Goal: Task Accomplishment & Management: Use online tool/utility

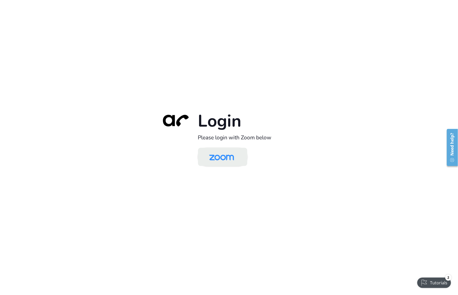
click at [230, 151] on img at bounding box center [222, 157] width 36 height 17
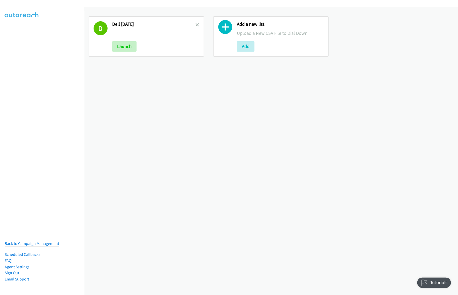
click at [225, 29] on icon at bounding box center [225, 28] width 14 height 14
click at [227, 29] on icon at bounding box center [225, 28] width 14 height 14
click at [226, 29] on icon at bounding box center [225, 28] width 14 height 14
click at [246, 48] on button "Add" at bounding box center [246, 46] width 18 height 10
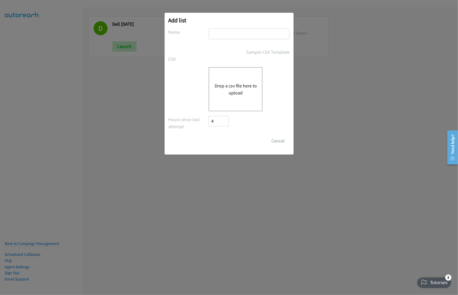
click at [232, 33] on input "text" at bounding box center [249, 34] width 81 height 11
click at [234, 34] on input "Dell" at bounding box center [249, 34] width 81 height 11
click at [232, 36] on input "Dell" at bounding box center [249, 34] width 81 height 11
type input "Dell oct14"
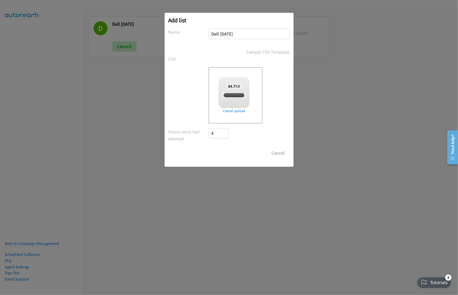
checkbox input "true"
click at [223, 155] on input "Save List" at bounding box center [222, 153] width 27 height 10
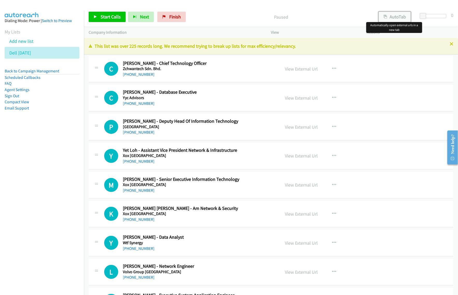
drag, startPoint x: 397, startPoint y: 16, endPoint x: 441, endPoint y: 12, distance: 44.7
click at [397, 16] on button "AutoTab" at bounding box center [395, 17] width 32 height 10
click at [57, 140] on nav "Dialing Mode: Power | Switch to Preview My Lists Add new list Dell Oct14 Back t…" at bounding box center [42, 158] width 84 height 295
click at [334, 67] on button "button" at bounding box center [334, 69] width 14 height 10
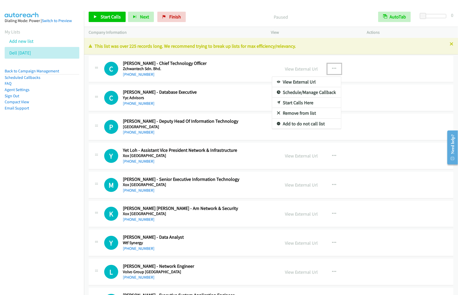
click at [313, 83] on link "View External Url" at bounding box center [306, 82] width 69 height 10
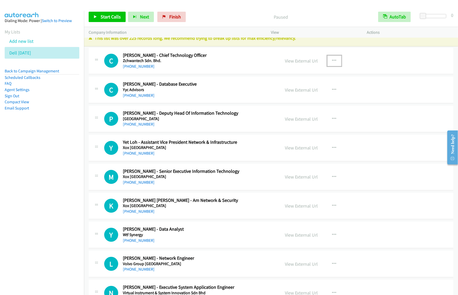
scroll to position [32, 0]
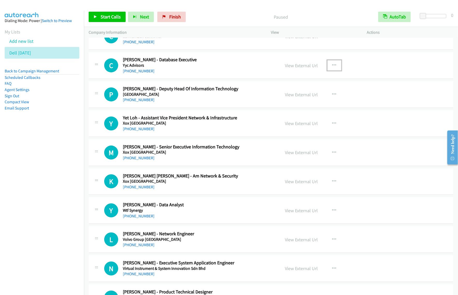
click at [329, 64] on button "button" at bounding box center [334, 65] width 14 height 10
click at [320, 81] on link "View External Url" at bounding box center [306, 78] width 69 height 10
click at [332, 94] on icon "button" at bounding box center [334, 94] width 4 height 4
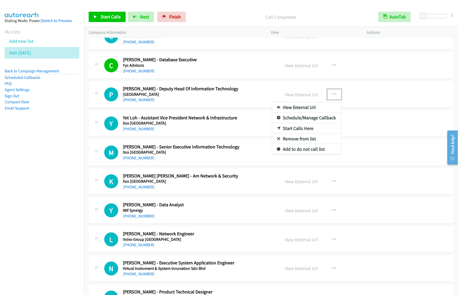
click at [303, 129] on link "Start Calls Here" at bounding box center [306, 128] width 69 height 10
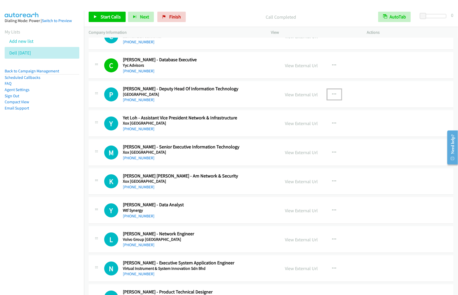
click at [333, 94] on icon "button" at bounding box center [334, 94] width 4 height 4
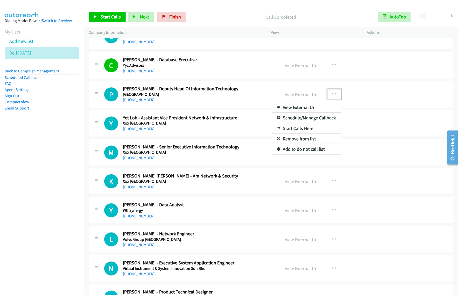
click at [309, 128] on link "Start Calls Here" at bounding box center [306, 128] width 69 height 10
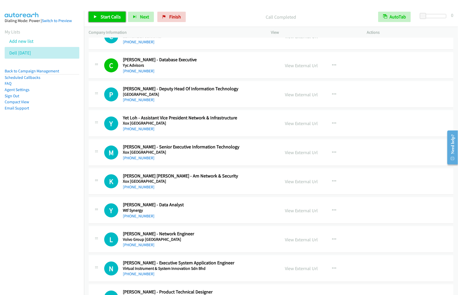
click at [112, 14] on span "Start Calls" at bounding box center [111, 17] width 20 height 6
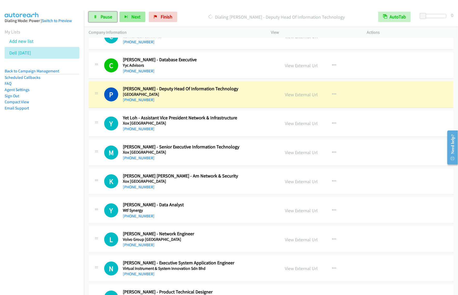
click at [108, 17] on span "Pause" at bounding box center [107, 17] width 12 height 6
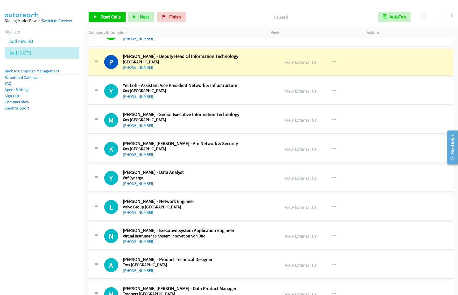
scroll to position [97, 0]
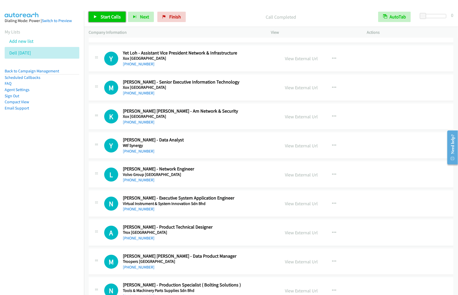
drag, startPoint x: 116, startPoint y: 16, endPoint x: 140, endPoint y: 29, distance: 27.2
click at [116, 16] on span "Start Calls" at bounding box center [111, 17] width 20 height 6
drag, startPoint x: 106, startPoint y: 18, endPoint x: 384, endPoint y: 126, distance: 298.4
click at [106, 18] on span "Pause" at bounding box center [107, 17] width 12 height 6
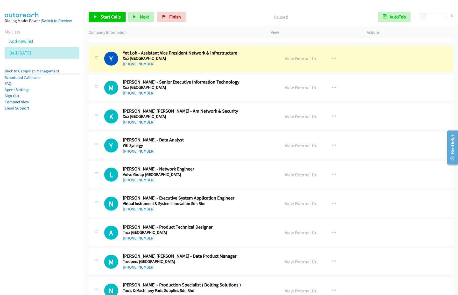
click at [64, 151] on nav "Dialing Mode: Power | Switch to Preview My Lists Add new list Dell Oct14 Back t…" at bounding box center [42, 158] width 84 height 295
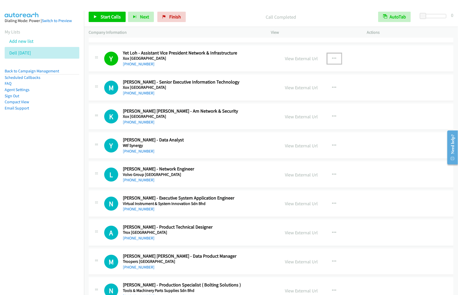
click at [328, 58] on button "button" at bounding box center [334, 58] width 14 height 10
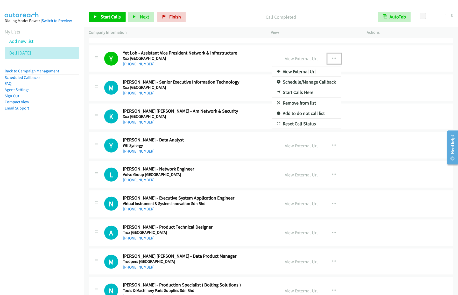
click at [313, 72] on link "View External Url" at bounding box center [306, 71] width 69 height 10
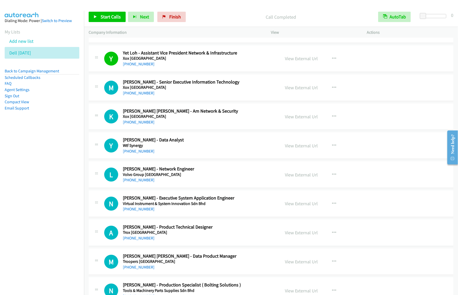
click at [45, 149] on nav "Dialing Mode: Power | Switch to Preview My Lists Add new list Dell Oct14 Back t…" at bounding box center [42, 158] width 84 height 295
click at [332, 59] on icon "button" at bounding box center [334, 59] width 4 height 4
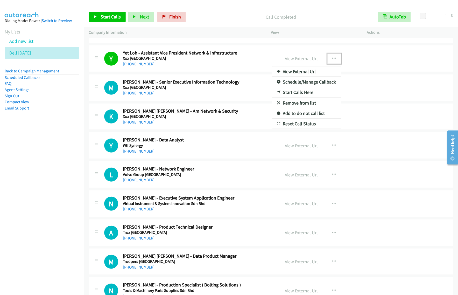
click at [307, 72] on link "View External Url" at bounding box center [306, 71] width 69 height 10
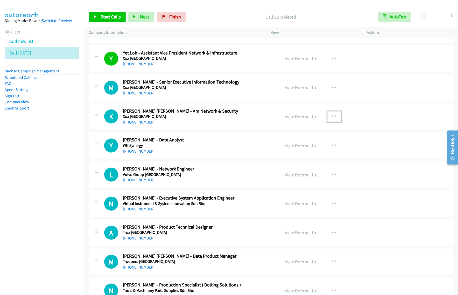
click at [332, 116] on icon "button" at bounding box center [334, 116] width 4 height 4
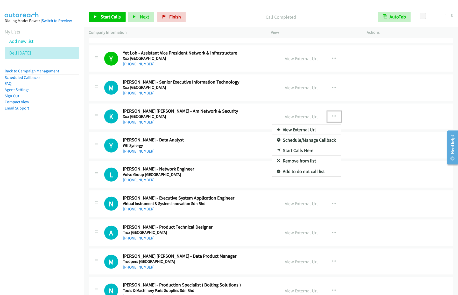
click at [311, 152] on link "Start Calls Here" at bounding box center [306, 150] width 69 height 10
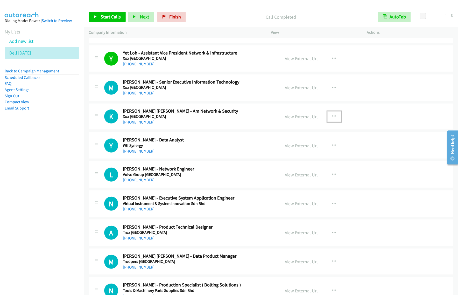
click at [239, 140] on h2 "Yew Hui Chua - Data Analyst" at bounding box center [198, 140] width 151 height 6
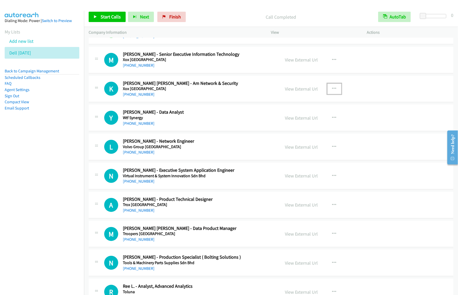
scroll to position [162, 0]
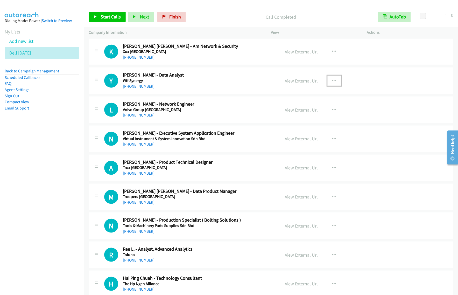
click at [332, 81] on icon "button" at bounding box center [334, 81] width 4 height 4
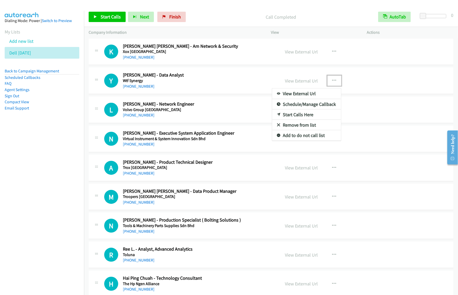
click at [315, 116] on link "Start Calls Here" at bounding box center [306, 114] width 69 height 10
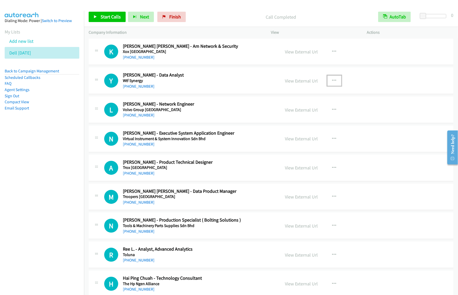
click at [333, 81] on icon "button" at bounding box center [334, 81] width 4 height 4
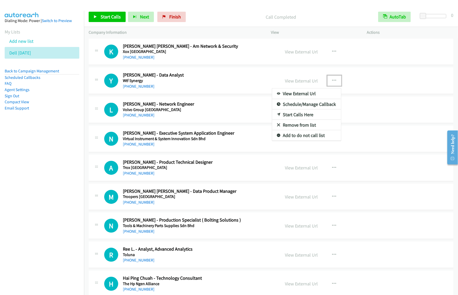
click at [313, 116] on link "Start Calls Here" at bounding box center [306, 114] width 69 height 10
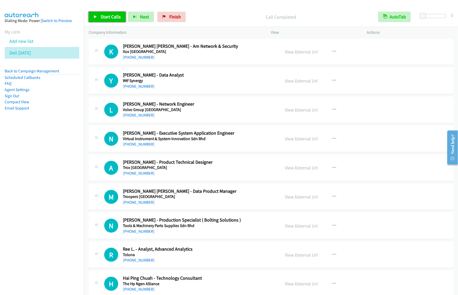
click at [115, 17] on span "Start Calls" at bounding box center [111, 17] width 20 height 6
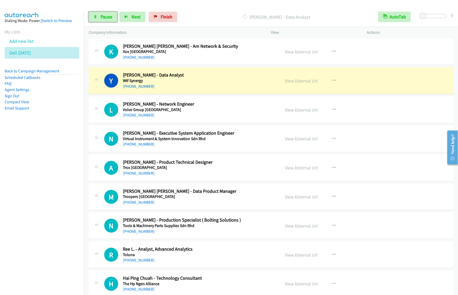
drag, startPoint x: 108, startPoint y: 17, endPoint x: 166, endPoint y: 1, distance: 60.9
click at [108, 17] on span "Pause" at bounding box center [107, 17] width 12 height 6
click at [17, 157] on nav "Dialing Mode: Power | Switch to Preview My Lists Add new list Dell Oct14 Back t…" at bounding box center [42, 158] width 84 height 295
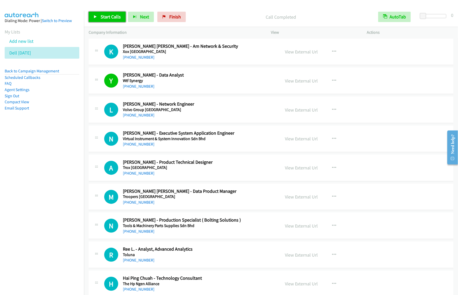
click at [110, 19] on span "Start Calls" at bounding box center [111, 17] width 20 height 6
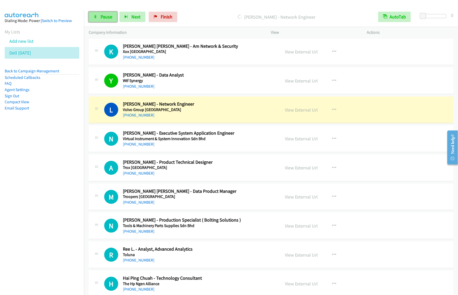
click at [96, 18] on icon at bounding box center [96, 17] width 4 height 4
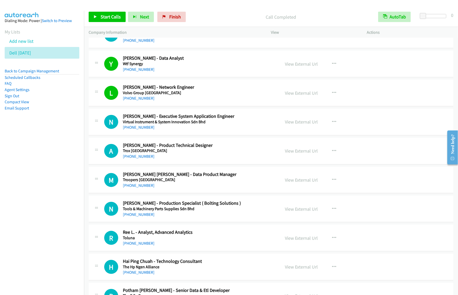
scroll to position [194, 0]
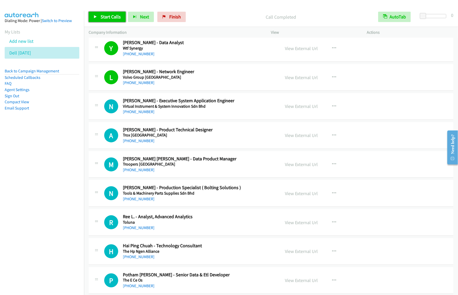
click at [117, 17] on span "Start Calls" at bounding box center [111, 17] width 20 height 6
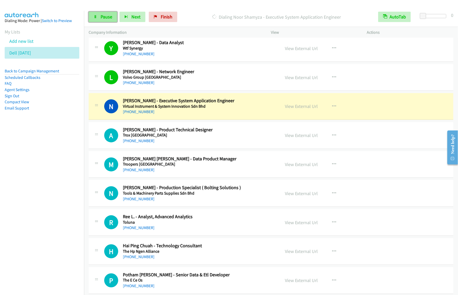
drag, startPoint x: 94, startPoint y: 18, endPoint x: 104, endPoint y: 12, distance: 11.9
click at [94, 18] on icon at bounding box center [96, 17] width 4 height 4
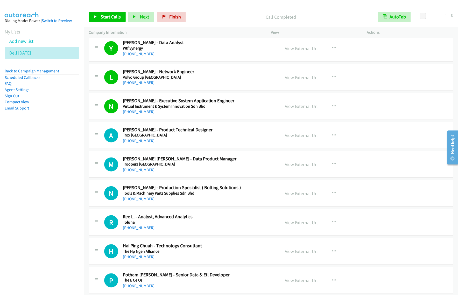
drag, startPoint x: 57, startPoint y: 157, endPoint x: 75, endPoint y: 150, distance: 20.2
click at [58, 156] on nav "Dialing Mode: Power | Switch to Preview My Lists Add new list Dell Oct14 Back t…" at bounding box center [42, 158] width 84 height 295
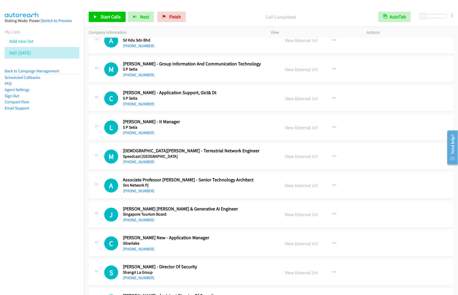
scroll to position [616, 0]
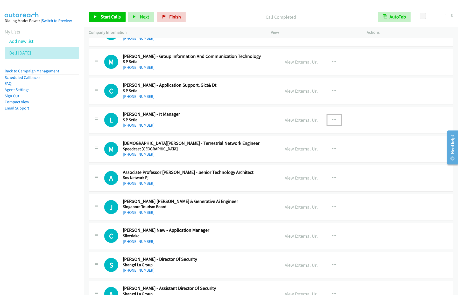
click at [333, 120] on icon "button" at bounding box center [334, 120] width 4 height 4
click at [314, 152] on link "Start Calls Here" at bounding box center [306, 154] width 69 height 10
click at [332, 122] on icon "button" at bounding box center [334, 120] width 4 height 4
click at [308, 156] on link "Start Calls Here" at bounding box center [306, 154] width 69 height 10
click at [116, 14] on span "Start Calls" at bounding box center [111, 17] width 20 height 6
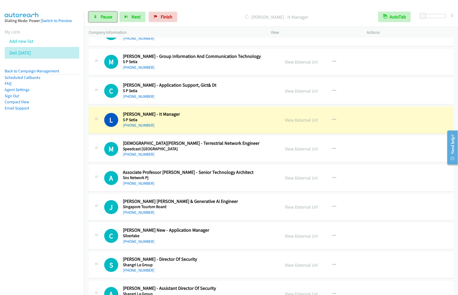
drag, startPoint x: 109, startPoint y: 18, endPoint x: 125, endPoint y: 31, distance: 20.6
click at [109, 18] on span "Pause" at bounding box center [107, 17] width 12 height 6
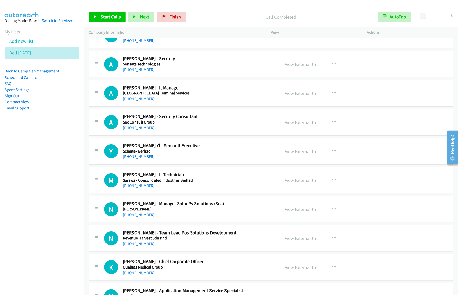
scroll to position [1037, 0]
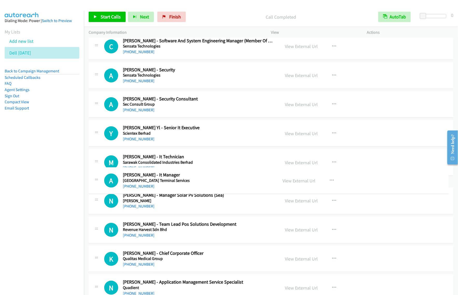
drag, startPoint x: 236, startPoint y: 103, endPoint x: 231, endPoint y: 177, distance: 74.6
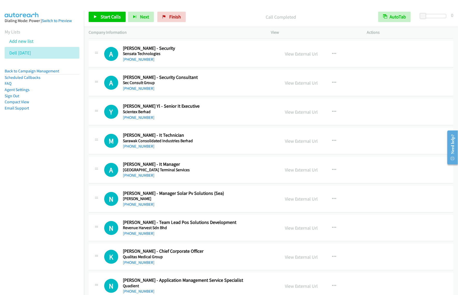
scroll to position [1069, 0]
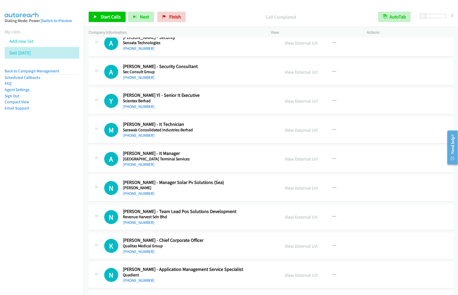
drag, startPoint x: 51, startPoint y: 203, endPoint x: 152, endPoint y: 129, distance: 125.0
click at [51, 202] on nav "Dialing Mode: Power | Switch to Preview My Lists Add new list Dell Oct14 Back t…" at bounding box center [42, 158] width 84 height 295
click at [332, 132] on icon "button" at bounding box center [334, 130] width 4 height 4
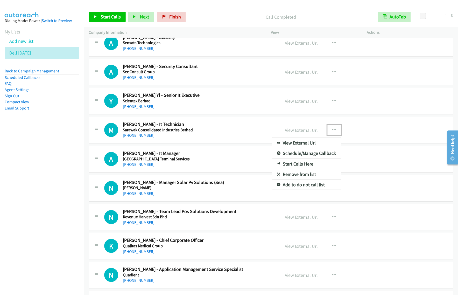
click at [301, 163] on link "Start Calls Here" at bounding box center [306, 164] width 69 height 10
click at [332, 131] on icon "button" at bounding box center [334, 130] width 4 height 4
click at [314, 168] on link "Start Calls Here" at bounding box center [306, 164] width 69 height 10
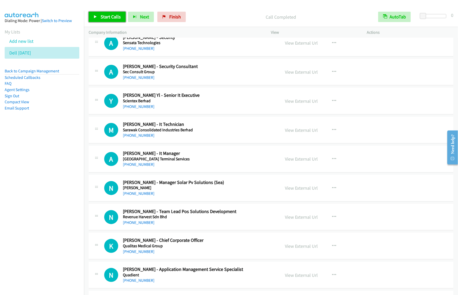
click at [114, 20] on link "Start Calls" at bounding box center [107, 17] width 37 height 10
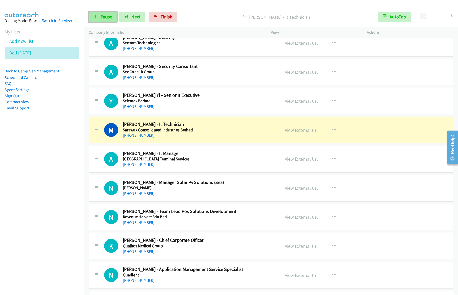
click at [109, 18] on span "Pause" at bounding box center [107, 17] width 12 height 6
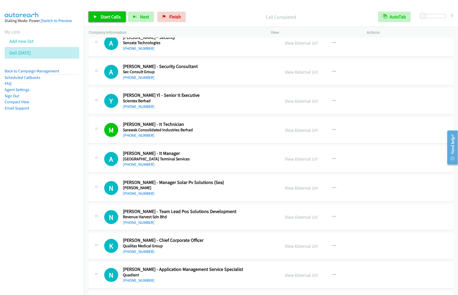
click at [104, 13] on link "Start Calls" at bounding box center [107, 17] width 37 height 10
drag, startPoint x: 108, startPoint y: 18, endPoint x: 197, endPoint y: 60, distance: 98.9
click at [108, 18] on span "Pause" at bounding box center [107, 17] width 12 height 6
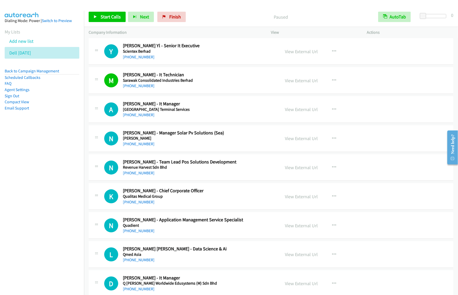
scroll to position [1134, 0]
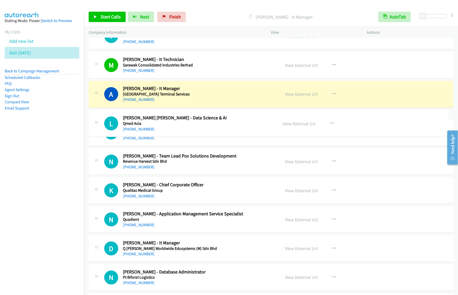
drag, startPoint x: 242, startPoint y: 157, endPoint x: 241, endPoint y: 125, distance: 32.4
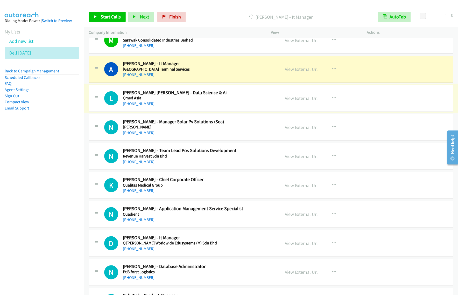
scroll to position [1166, 0]
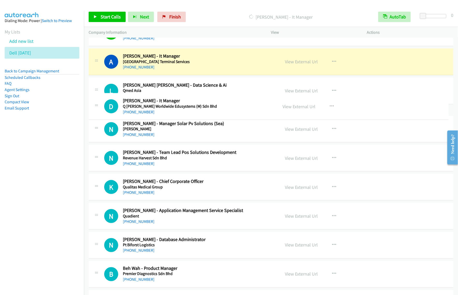
drag, startPoint x: 222, startPoint y: 233, endPoint x: 238, endPoint y: 101, distance: 132.5
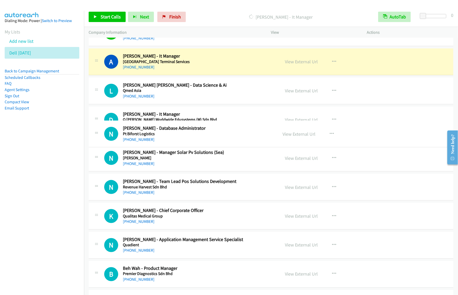
drag, startPoint x: 219, startPoint y: 270, endPoint x: 244, endPoint y: 137, distance: 135.2
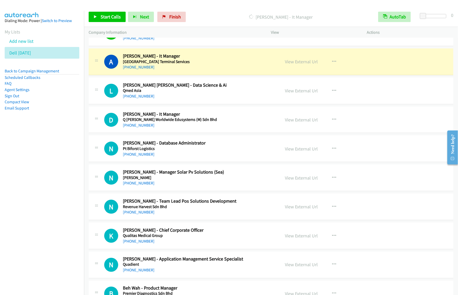
scroll to position [1199, 0]
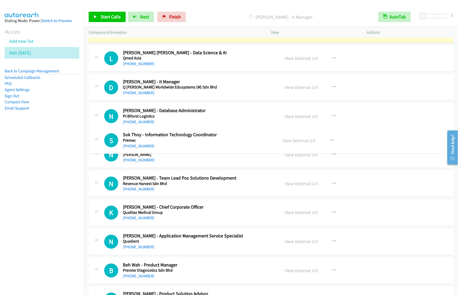
drag, startPoint x: 254, startPoint y: 286, endPoint x: 259, endPoint y: 133, distance: 152.3
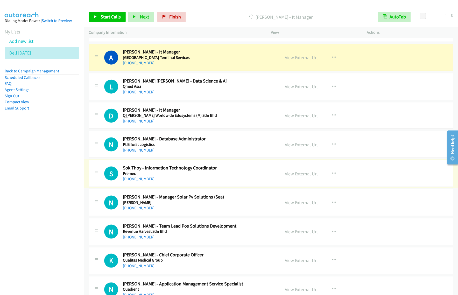
scroll to position [1166, 0]
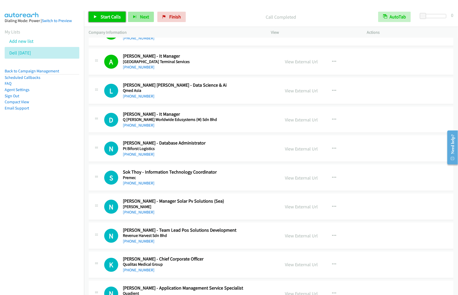
drag, startPoint x: 115, startPoint y: 15, endPoint x: 136, endPoint y: 16, distance: 20.8
click at [115, 15] on span "Start Calls" at bounding box center [111, 17] width 20 height 6
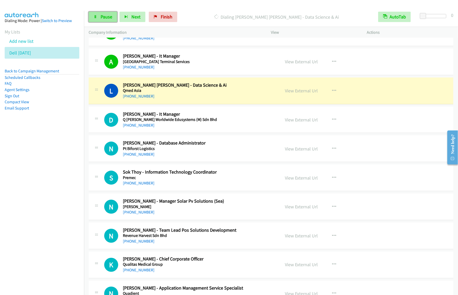
drag, startPoint x: 111, startPoint y: 20, endPoint x: 114, endPoint y: 19, distance: 3.7
click at [111, 20] on link "Pause" at bounding box center [103, 17] width 29 height 10
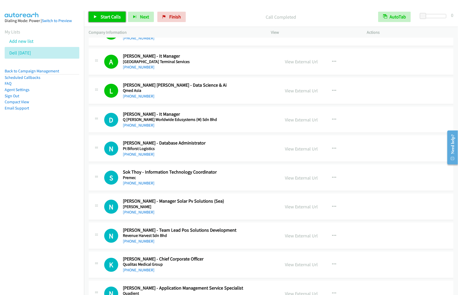
click at [111, 18] on span "Start Calls" at bounding box center [111, 17] width 20 height 6
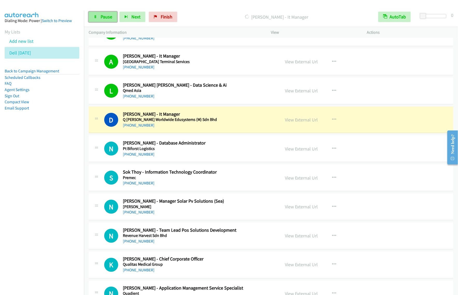
click at [113, 19] on link "Pause" at bounding box center [103, 17] width 29 height 10
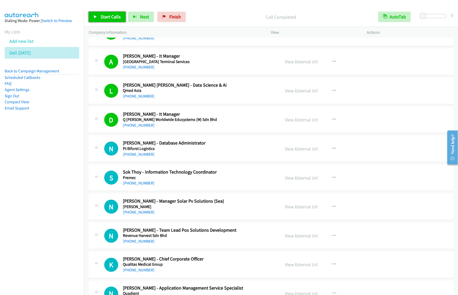
click at [115, 18] on span "Start Calls" at bounding box center [111, 17] width 20 height 6
click at [105, 19] on span "Pause" at bounding box center [107, 17] width 12 height 6
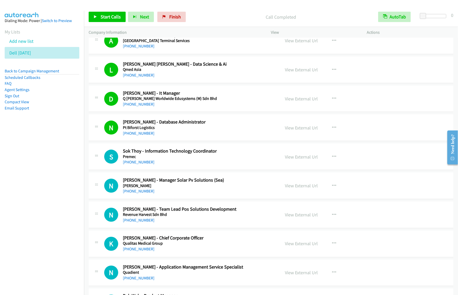
scroll to position [1199, 0]
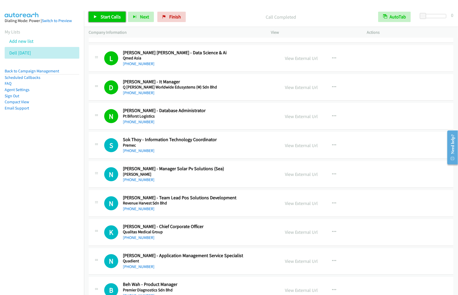
drag, startPoint x: 107, startPoint y: 17, endPoint x: 135, endPoint y: 28, distance: 30.3
click at [107, 17] on span "Start Calls" at bounding box center [111, 17] width 20 height 6
click at [103, 21] on link "Pause" at bounding box center [103, 17] width 29 height 10
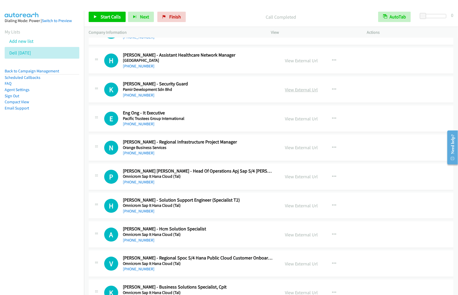
scroll to position [1555, 0]
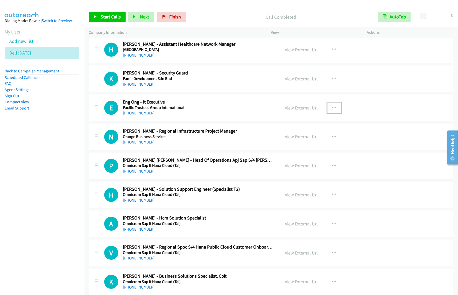
click at [332, 110] on icon "button" at bounding box center [334, 108] width 4 height 4
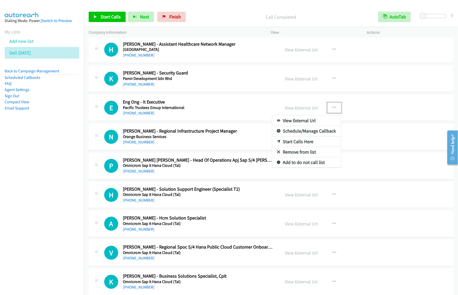
click at [312, 145] on link "Start Calls Here" at bounding box center [306, 141] width 69 height 10
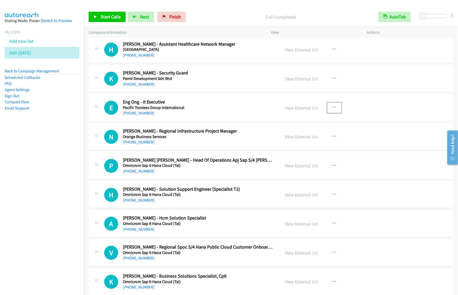
click at [336, 112] on button "button" at bounding box center [334, 107] width 14 height 10
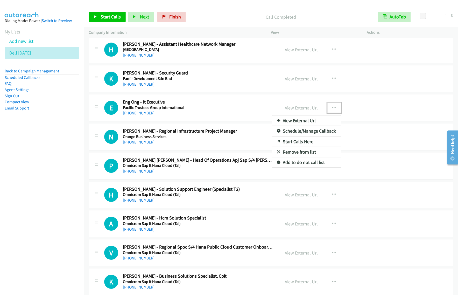
click at [308, 144] on link "Start Calls Here" at bounding box center [306, 141] width 69 height 10
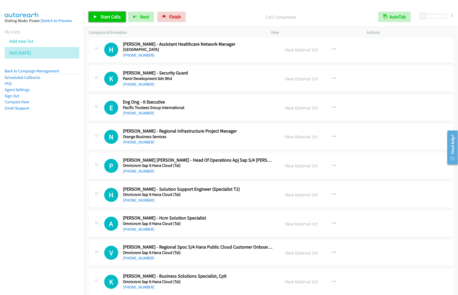
click at [113, 17] on span "Start Calls" at bounding box center [111, 17] width 20 height 6
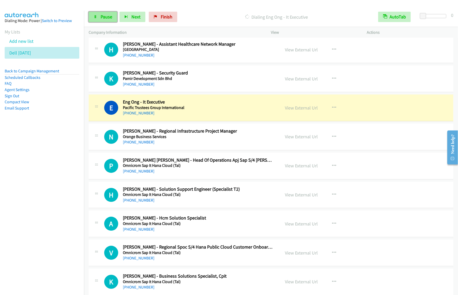
click at [105, 16] on span "Pause" at bounding box center [107, 17] width 12 height 6
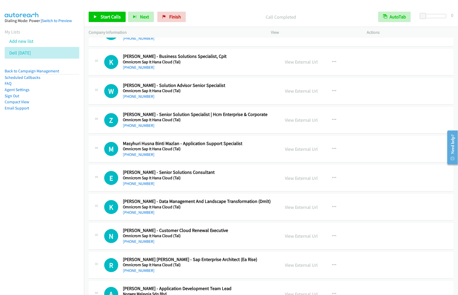
scroll to position [1782, 0]
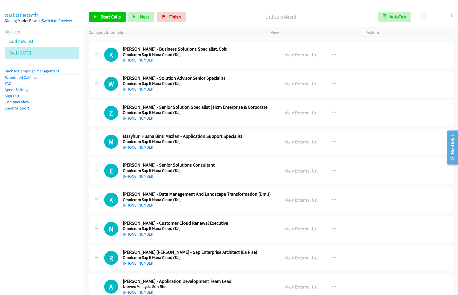
click at [324, 171] on div "View External Url View External Url Schedule/Manage Callback Start Calls Here R…" at bounding box center [330, 170] width 101 height 17
click at [329, 174] on button "button" at bounding box center [334, 170] width 14 height 10
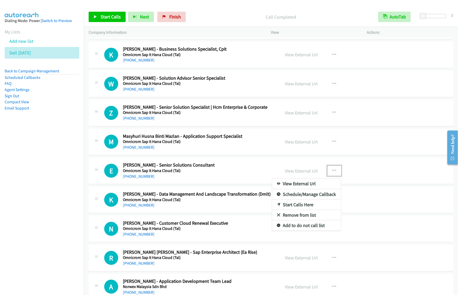
click at [305, 207] on link "Start Calls Here" at bounding box center [306, 204] width 69 height 10
click at [332, 173] on icon "button" at bounding box center [334, 170] width 4 height 4
click at [313, 206] on link "Start Calls Here" at bounding box center [306, 204] width 69 height 10
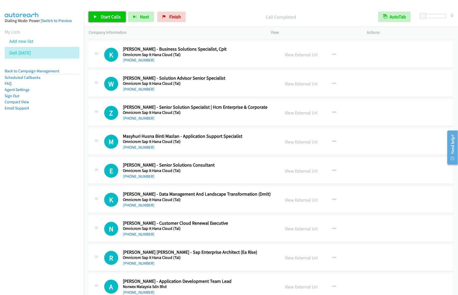
click at [114, 19] on span "Start Calls" at bounding box center [111, 17] width 20 height 6
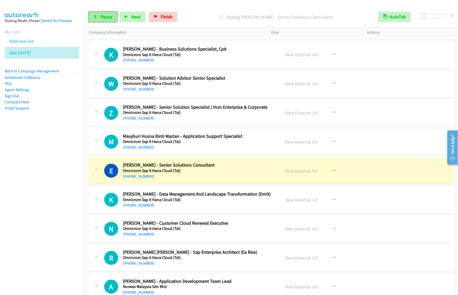
click at [108, 17] on span "Pause" at bounding box center [107, 17] width 12 height 6
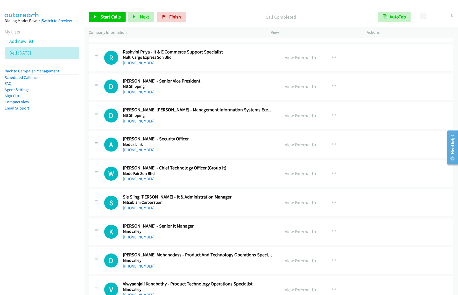
scroll to position [2527, 0]
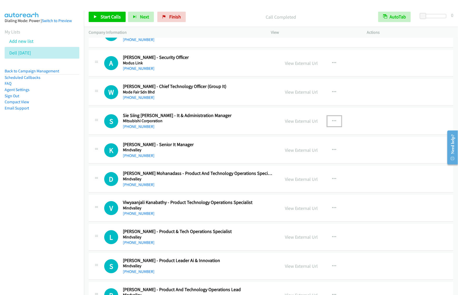
click at [332, 123] on icon "button" at bounding box center [334, 121] width 4 height 4
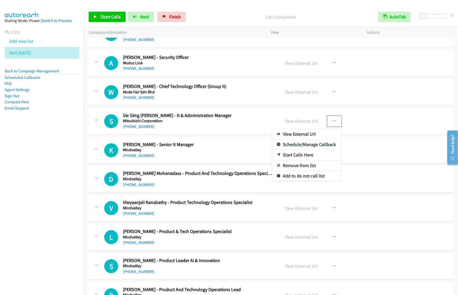
click at [305, 158] on link "Start Calls Here" at bounding box center [306, 155] width 69 height 10
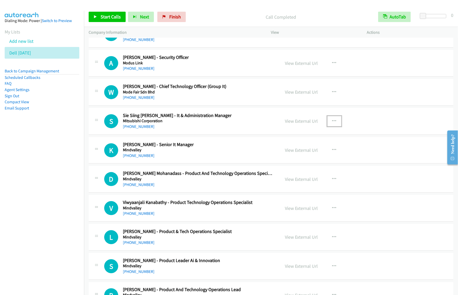
click at [328, 123] on button "button" at bounding box center [334, 121] width 14 height 10
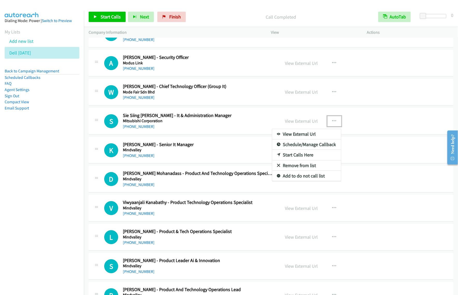
click at [311, 159] on link "Start Calls Here" at bounding box center [306, 155] width 69 height 10
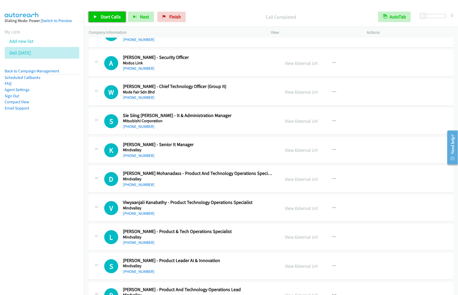
click at [113, 12] on link "Start Calls" at bounding box center [107, 17] width 37 height 10
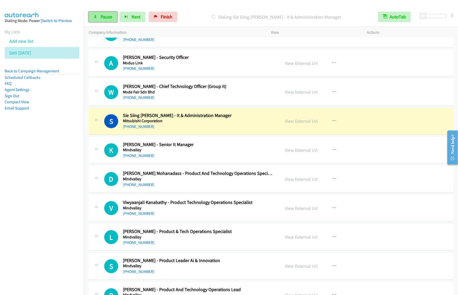
click at [102, 13] on link "Pause" at bounding box center [103, 17] width 29 height 10
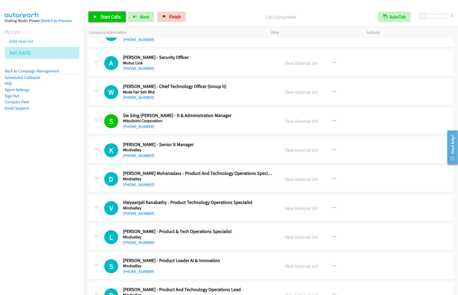
click at [114, 16] on span "Start Calls" at bounding box center [111, 17] width 20 height 6
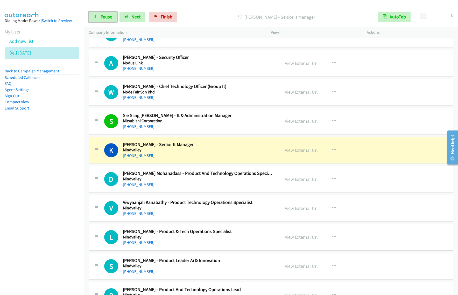
click at [98, 14] on link "Pause" at bounding box center [103, 17] width 29 height 10
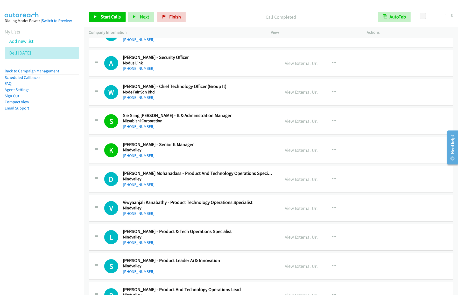
click at [53, 207] on nav "Dialing Mode: Power | Switch to Preview My Lists Add new list Dell Oct14 Back t…" at bounding box center [42, 158] width 84 height 295
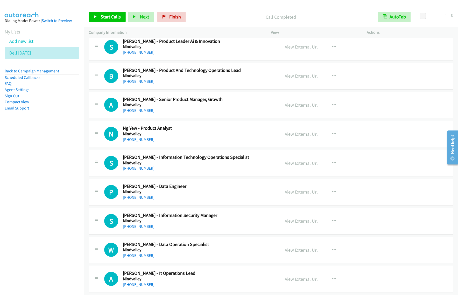
scroll to position [2754, 0]
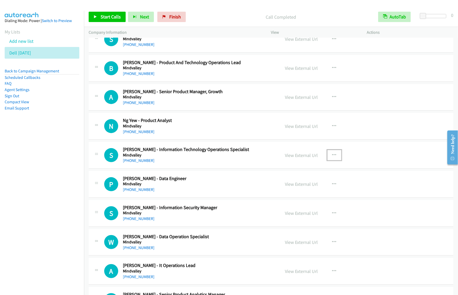
click at [332, 157] on icon "button" at bounding box center [334, 155] width 4 height 4
click at [307, 193] on link "Start Calls Here" at bounding box center [306, 189] width 69 height 10
click at [332, 160] on button "button" at bounding box center [334, 155] width 14 height 10
click at [310, 192] on link "Start Calls Here" at bounding box center [306, 189] width 69 height 10
click at [109, 18] on span "Start Calls" at bounding box center [111, 17] width 20 height 6
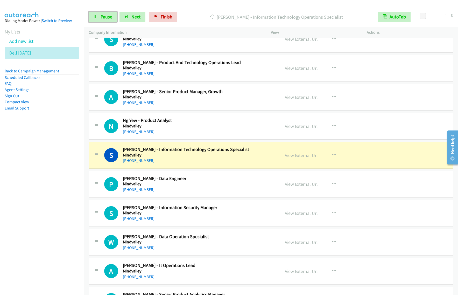
drag, startPoint x: 112, startPoint y: 14, endPoint x: 147, endPoint y: 0, distance: 37.8
click at [112, 14] on link "Pause" at bounding box center [103, 17] width 29 height 10
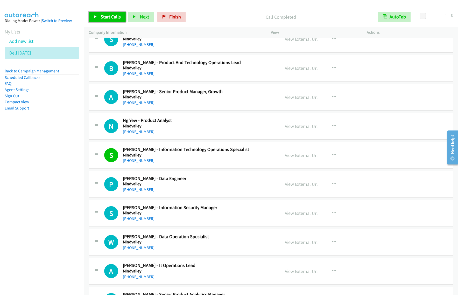
click at [113, 18] on span "Start Calls" at bounding box center [111, 17] width 20 height 6
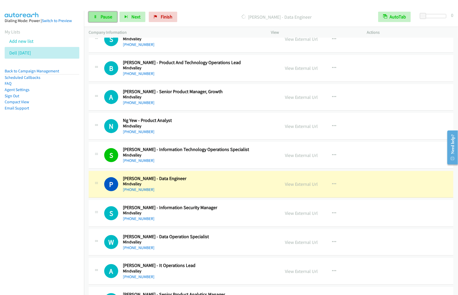
click at [105, 15] on span "Pause" at bounding box center [107, 17] width 12 height 6
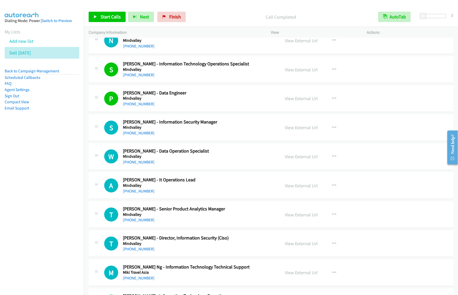
scroll to position [2851, 0]
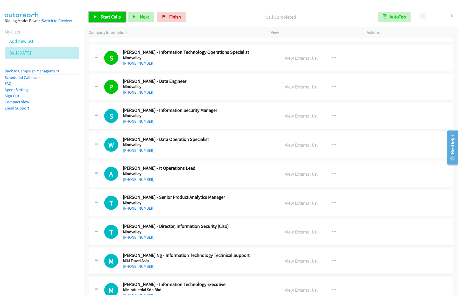
click at [104, 17] on span "Start Calls" at bounding box center [111, 17] width 20 height 6
drag, startPoint x: 97, startPoint y: 15, endPoint x: 118, endPoint y: 3, distance: 23.9
click at [97, 15] on link "Pause" at bounding box center [103, 17] width 29 height 10
drag, startPoint x: 105, startPoint y: 16, endPoint x: 109, endPoint y: 18, distance: 4.5
click at [105, 16] on span "Start Calls" at bounding box center [111, 17] width 20 height 6
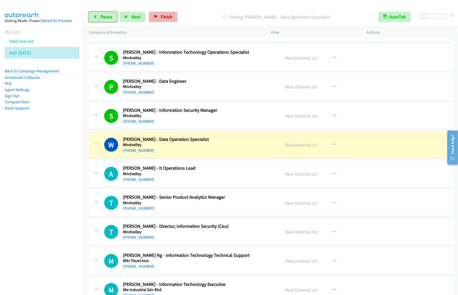
drag, startPoint x: 111, startPoint y: 19, endPoint x: 160, endPoint y: 16, distance: 49.1
click at [111, 19] on span "Pause" at bounding box center [107, 17] width 12 height 6
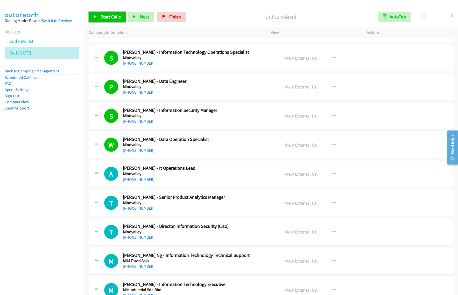
click at [112, 18] on span "Start Calls" at bounding box center [111, 17] width 20 height 6
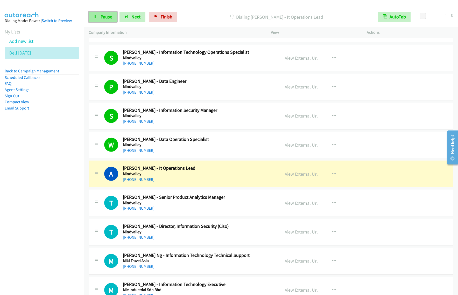
click at [98, 16] on link "Pause" at bounding box center [103, 17] width 29 height 10
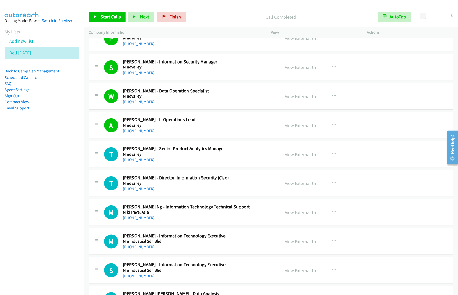
scroll to position [2916, 0]
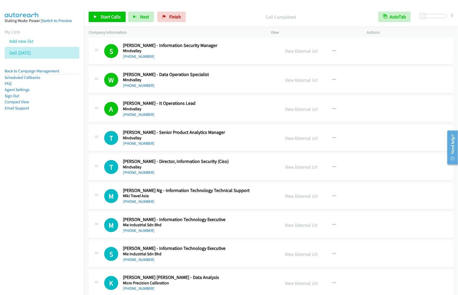
drag, startPoint x: 220, startPoint y: 201, endPoint x: 228, endPoint y: 189, distance: 15.2
click at [220, 198] on h5 "Miki Travel Asia" at bounding box center [198, 195] width 151 height 5
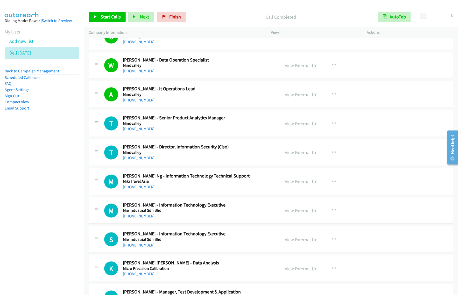
scroll to position [2981, 0]
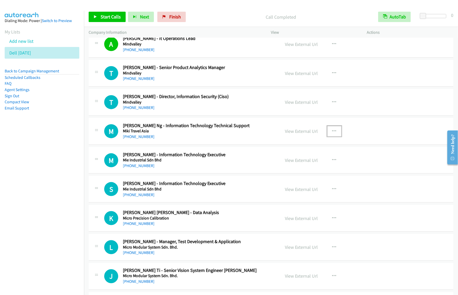
click at [332, 133] on icon "button" at bounding box center [334, 131] width 4 height 4
click at [308, 170] on link "Start Calls Here" at bounding box center [306, 165] width 69 height 10
click at [328, 140] on div "View External Url View External Url Schedule/Manage Callback Start Calls Here R…" at bounding box center [330, 131] width 101 height 17
click at [332, 133] on icon "button" at bounding box center [334, 131] width 4 height 4
click at [309, 169] on link "Start Calls Here" at bounding box center [306, 165] width 69 height 10
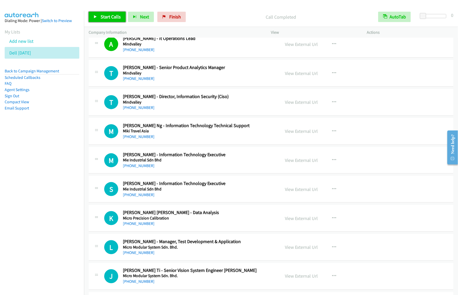
click at [112, 18] on span "Start Calls" at bounding box center [111, 17] width 20 height 6
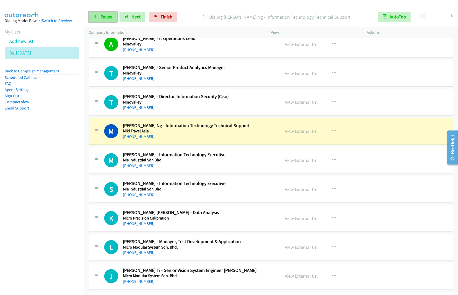
click at [100, 13] on link "Pause" at bounding box center [103, 17] width 29 height 10
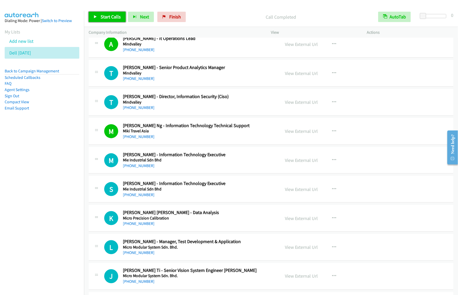
click at [111, 16] on span "Start Calls" at bounding box center [111, 17] width 20 height 6
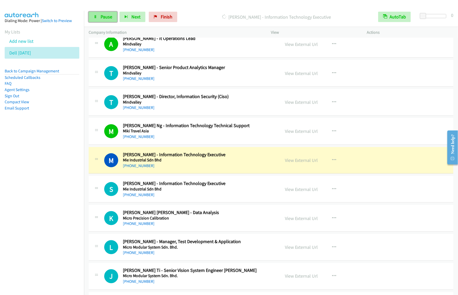
drag, startPoint x: 108, startPoint y: 14, endPoint x: 110, endPoint y: 15, distance: 2.6
click at [108, 14] on span "Pause" at bounding box center [107, 17] width 12 height 6
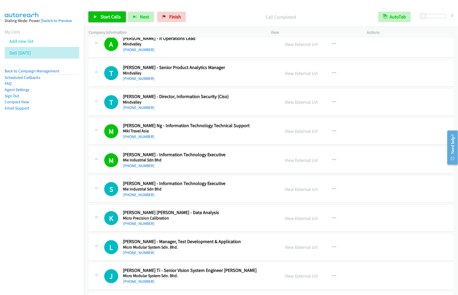
drag, startPoint x: 102, startPoint y: 18, endPoint x: 113, endPoint y: 22, distance: 11.7
click at [102, 18] on span "Start Calls" at bounding box center [111, 17] width 20 height 6
click at [108, 16] on span "Pause" at bounding box center [107, 17] width 12 height 6
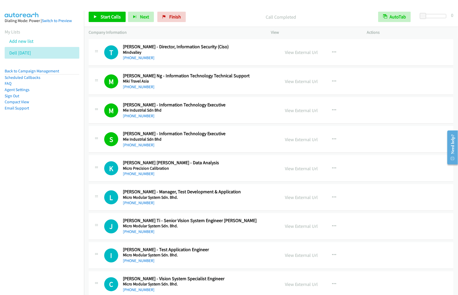
scroll to position [3046, 0]
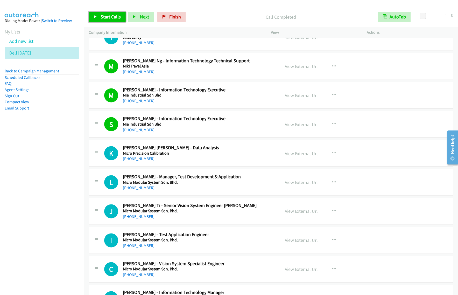
drag, startPoint x: 116, startPoint y: 19, endPoint x: 119, endPoint y: 20, distance: 3.1
click at [116, 19] on span "Start Calls" at bounding box center [111, 17] width 20 height 6
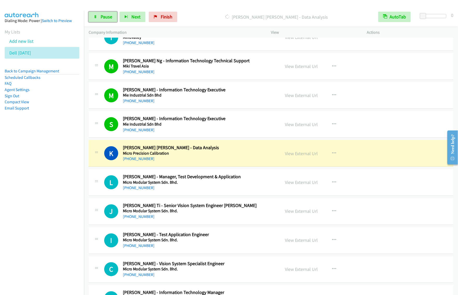
drag, startPoint x: 101, startPoint y: 20, endPoint x: 148, endPoint y: 2, distance: 50.6
click at [101, 20] on span "Pause" at bounding box center [107, 17] width 12 height 6
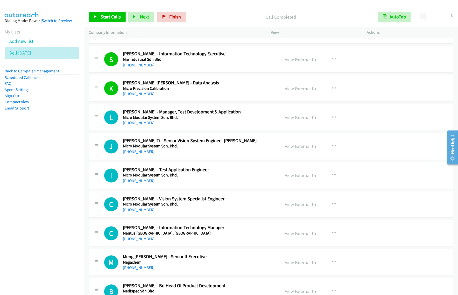
scroll to position [3143, 0]
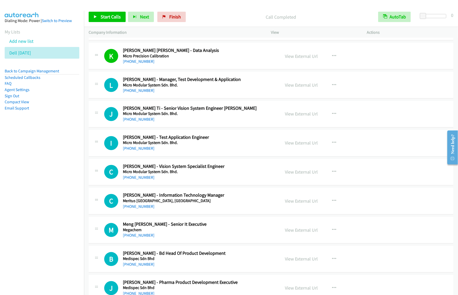
click at [339, 118] on div "View External Url View External Url Schedule/Manage Callback Start Calls Here R…" at bounding box center [330, 114] width 101 height 17
click at [332, 116] on icon "button" at bounding box center [334, 114] width 4 height 4
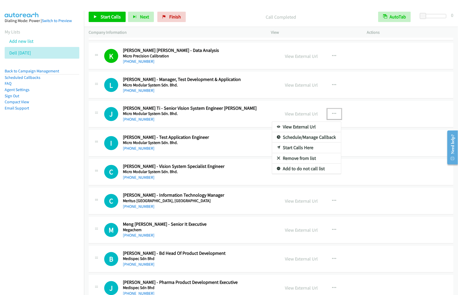
click at [306, 153] on link "Start Calls Here" at bounding box center [306, 148] width 69 height 10
click at [333, 113] on div "View External Url View External Url Schedule/Manage Callback Start Calls Here R…" at bounding box center [330, 114] width 101 height 17
click at [333, 116] on icon "button" at bounding box center [334, 114] width 4 height 4
click at [309, 153] on link "Start Calls Here" at bounding box center [306, 148] width 69 height 10
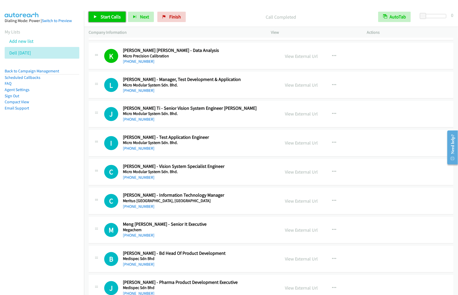
click at [110, 17] on span "Start Calls" at bounding box center [111, 17] width 20 height 6
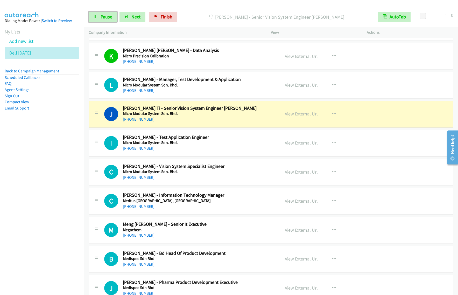
drag, startPoint x: 106, startPoint y: 19, endPoint x: 185, endPoint y: 57, distance: 86.8
click at [106, 19] on span "Pause" at bounding box center [107, 17] width 12 height 6
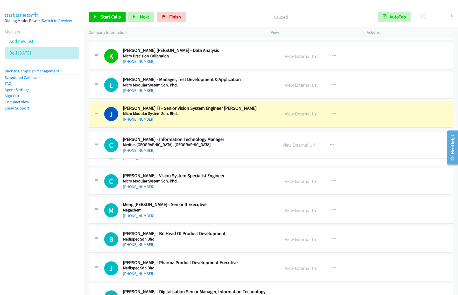
drag, startPoint x: 228, startPoint y: 205, endPoint x: 230, endPoint y: 144, distance: 61.2
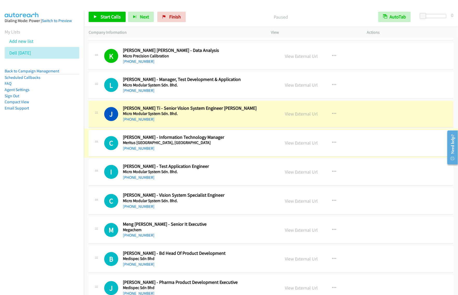
scroll to position [3175, 0]
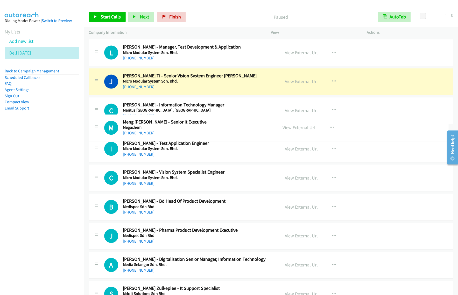
drag, startPoint x: 218, startPoint y: 207, endPoint x: 227, endPoint y: 132, distance: 75.7
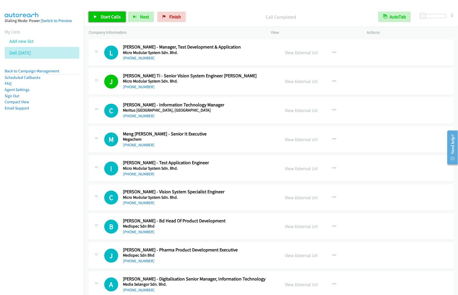
drag, startPoint x: 105, startPoint y: 15, endPoint x: 177, endPoint y: 27, distance: 72.8
click at [105, 15] on span "Start Calls" at bounding box center [111, 17] width 20 height 6
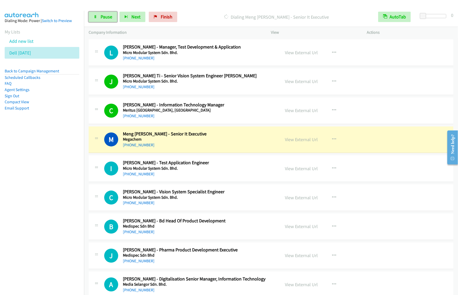
drag, startPoint x: 106, startPoint y: 17, endPoint x: 154, endPoint y: 3, distance: 49.8
click at [106, 17] on span "Pause" at bounding box center [107, 17] width 12 height 6
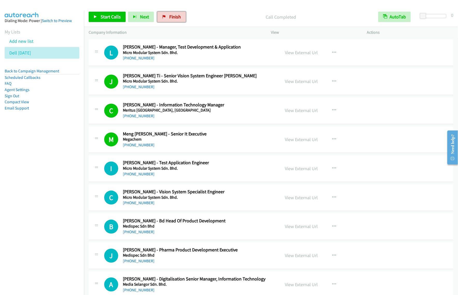
drag, startPoint x: 174, startPoint y: 17, endPoint x: 261, endPoint y: 25, distance: 87.4
click at [174, 17] on span "Finish" at bounding box center [175, 17] width 12 height 6
